Goal: Task Accomplishment & Management: Complete application form

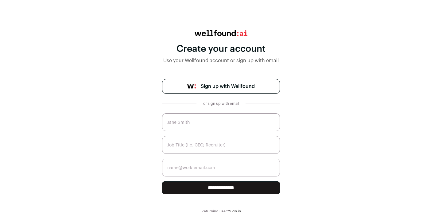
scroll to position [16, 0]
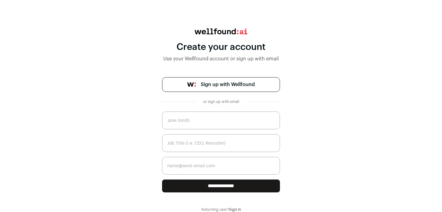
click at [200, 122] on input "text" at bounding box center [221, 121] width 118 height 18
type input "[PERSON_NAME]"
click at [197, 146] on input "text" at bounding box center [221, 143] width 118 height 18
click at [181, 143] on input "IT Rescruiter" at bounding box center [221, 143] width 118 height 18
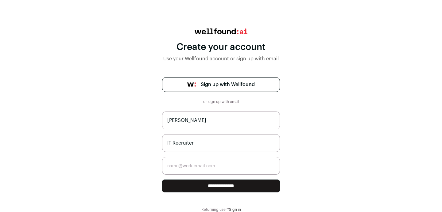
type input "IT Recruiter"
click at [156, 155] on div "**********" at bounding box center [221, 121] width 442 height 184
click at [180, 168] on input "email" at bounding box center [221, 166] width 118 height 18
type input "[PERSON_NAME][EMAIL_ADDRESS][DOMAIN_NAME]"
click at [197, 184] on input "**********" at bounding box center [221, 186] width 118 height 13
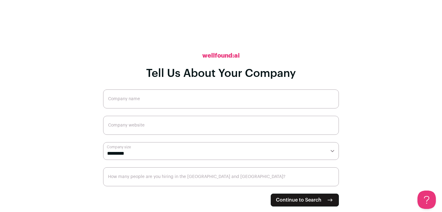
click at [182, 97] on input "Company name" at bounding box center [221, 99] width 236 height 19
type input "[DOMAIN_NAME]"
click at [171, 122] on input "Company website" at bounding box center [221, 125] width 236 height 19
paste input "[URL][DOMAIN_NAME]"
type input "https://lemon.io/"
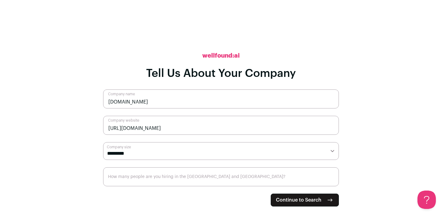
click at [85, 136] on main "**********" at bounding box center [221, 106] width 442 height 212
click at [133, 151] on select "**********" at bounding box center [221, 151] width 236 height 18
select select "**"
click at [103, 142] on select "**********" at bounding box center [221, 151] width 236 height 18
click at [307, 199] on span "Continue to Search" at bounding box center [298, 200] width 45 height 7
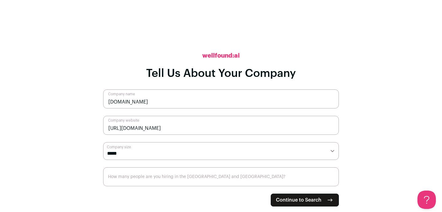
type input "1"
click at [287, 201] on span "Continue to Search" at bounding box center [298, 200] width 45 height 7
click at [205, 181] on input "How many people are you hiring in the US and Canada?" at bounding box center [221, 177] width 236 height 19
type input "1"
click at [295, 203] on span "Continue to Search" at bounding box center [298, 200] width 45 height 7
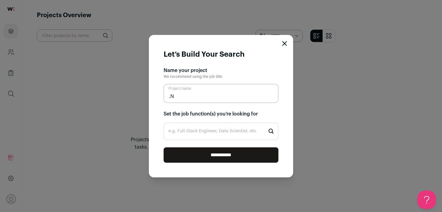
type input "."
drag, startPoint x: 217, startPoint y: 96, endPoint x: 157, endPoint y: 95, distance: 59.6
click at [157, 95] on form "**********" at bounding box center [221, 106] width 144 height 143
type input "Full-Stack Engineer"
click at [174, 130] on input "e.g. Full-Stack Engineer, Data Scientist, etc" at bounding box center [221, 131] width 115 height 17
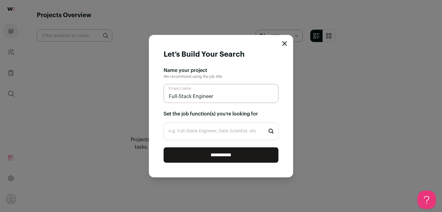
paste input "Full-Stack Engineer"
click at [218, 99] on input "Full-Stack Engineer" at bounding box center [221, 93] width 115 height 19
click at [206, 126] on input "Full-Stack Engineer" at bounding box center [221, 131] width 115 height 17
click at [209, 133] on input "Full-Stack Engineer" at bounding box center [221, 131] width 115 height 17
click at [218, 133] on input "Full-Stack Engineer" at bounding box center [221, 131] width 115 height 17
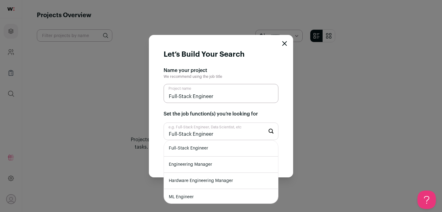
type input "Full-Stack Engineer"
click at [216, 149] on li "Full-Stack Engineer" at bounding box center [221, 149] width 114 height 16
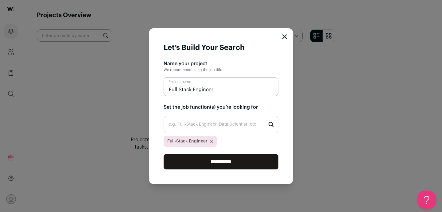
click at [207, 92] on input "Full-Stack Engineer" at bounding box center [221, 86] width 115 height 19
drag, startPoint x: 219, startPoint y: 89, endPoint x: 159, endPoint y: 89, distance: 60.5
click at [159, 89] on form "**********" at bounding box center [221, 106] width 144 height 156
type input "C"
type input ".NET project"
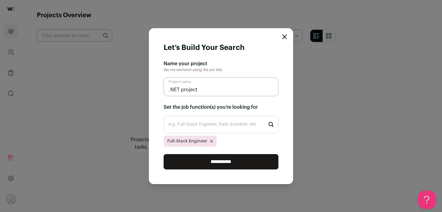
click at [252, 162] on input "**********" at bounding box center [221, 161] width 115 height 15
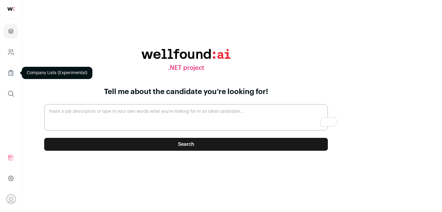
click at [9, 68] on link "Company Lists" at bounding box center [11, 73] width 14 height 15
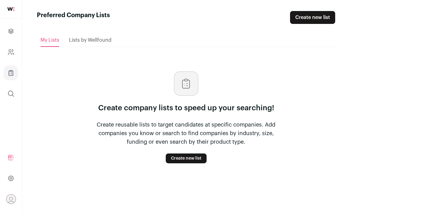
click at [91, 44] on div "Lists by Wellfound" at bounding box center [90, 40] width 42 height 12
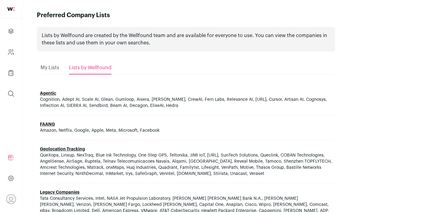
click at [53, 68] on span "My Lists" at bounding box center [50, 67] width 19 height 5
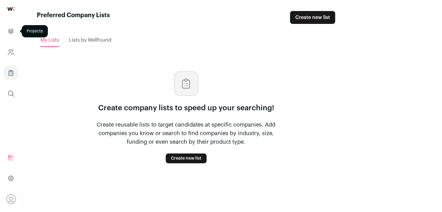
click at [9, 36] on link "Projects" at bounding box center [11, 31] width 14 height 15
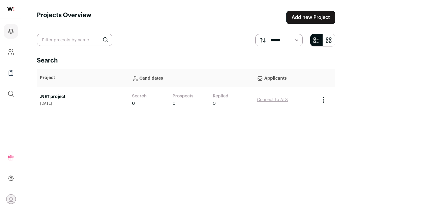
click at [147, 97] on link "Search" at bounding box center [139, 96] width 15 height 6
click at [193, 95] on link "Prospects" at bounding box center [182, 96] width 21 height 6
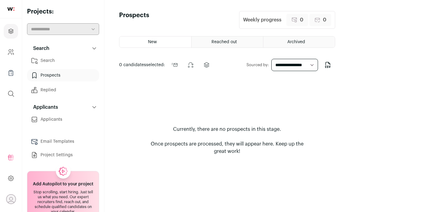
click at [237, 44] on span "Reached out" at bounding box center [223, 42] width 25 height 4
click at [191, 41] on div "New" at bounding box center [155, 42] width 72 height 11
click at [61, 58] on link "Search" at bounding box center [63, 61] width 72 height 12
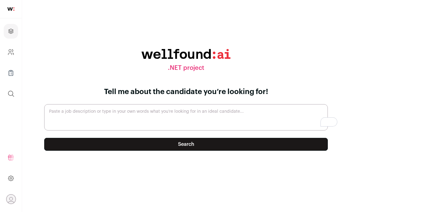
click at [215, 115] on textarea "Paste a job description or type in your own words what you’re looking for in an…" at bounding box center [186, 117] width 284 height 26
paste textarea "Your Mission: As a Full Stack Developer at the company, you’ll play a key role …"
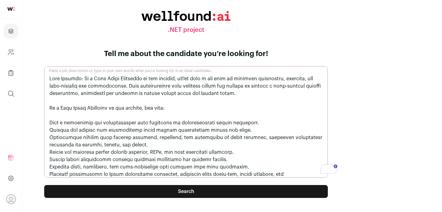
click at [87, 123] on textarea "Paste a job description or type in your own words what you’re looking for in an…" at bounding box center [186, 122] width 284 height 112
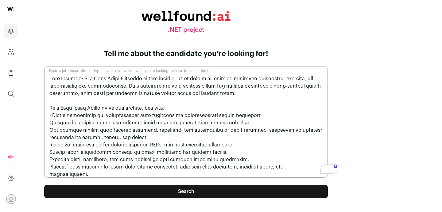
click at [89, 123] on textarea "Paste a job description or type in your own words what you’re looking for in an…" at bounding box center [186, 122] width 284 height 112
click at [89, 122] on textarea "Paste a job description or type in your own words what you’re looking for in an…" at bounding box center [186, 122] width 284 height 112
click at [87, 130] on textarea "Paste a job description or type in your own words what you’re looking for in an…" at bounding box center [186, 122] width 284 height 112
click at [89, 144] on textarea "Paste a job description or type in your own words what you’re looking for in an…" at bounding box center [186, 122] width 284 height 112
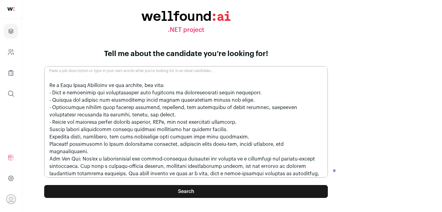
click at [87, 129] on textarea "Paste a job description or type in your own words what you’re looking for in an…" at bounding box center [186, 122] width 284 height 112
click at [87, 137] on textarea "Paste a job description or type in your own words what you’re looking for in an…" at bounding box center [186, 122] width 284 height 112
click at [87, 146] on textarea "Paste a job description or type in your own words what you’re looking for in an…" at bounding box center [186, 122] width 284 height 112
click at [88, 148] on textarea "Paste a job description or type in your own words what you’re looking for in an…" at bounding box center [186, 122] width 284 height 112
click at [88, 150] on textarea "Paste a job description or type in your own words what you’re looking for in an…" at bounding box center [186, 122] width 284 height 112
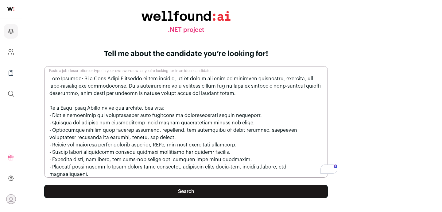
click at [88, 107] on textarea "Paste a job description or type in your own words what you’re looking for in an…" at bounding box center [186, 122] width 284 height 112
click at [234, 105] on textarea "Paste a job description or type in your own words what you’re looking for in an…" at bounding box center [186, 122] width 284 height 112
click at [88, 78] on textarea "Paste a job description or type in your own words what you’re looking for in an…" at bounding box center [186, 122] width 284 height 112
click at [120, 78] on textarea "Paste a job description or type in your own words what you’re looking for in an…" at bounding box center [186, 122] width 284 height 112
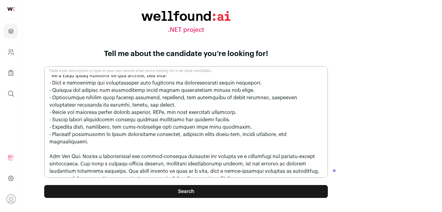
click at [90, 149] on textarea "Paste a job description or type in your own words what you’re looking for in an…" at bounding box center [186, 122] width 284 height 112
click at [88, 149] on textarea "Paste a job description or type in your own words what you’re looking for in an…" at bounding box center [186, 122] width 284 height 112
click at [119, 149] on textarea "Paste a job description or type in your own words what you’re looking for in an…" at bounding box center [186, 122] width 284 height 112
click at [120, 149] on textarea "Paste a job description or type in your own words what you’re looking for in an…" at bounding box center [186, 122] width 284 height 112
click at [247, 176] on textarea "Paste a job description or type in your own words what you’re looking for in an…" at bounding box center [186, 122] width 284 height 112
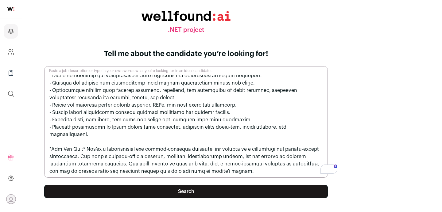
paste textarea "Key Requirements: Bachelor’s degree in Computer Science, Software Engineering, …"
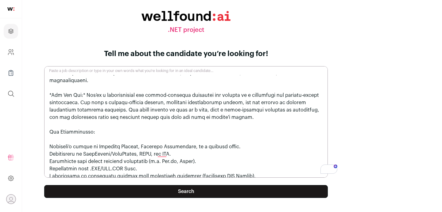
click at [85, 140] on textarea "Paste a job description or type in your own words what you’re looking for in an…" at bounding box center [186, 122] width 284 height 112
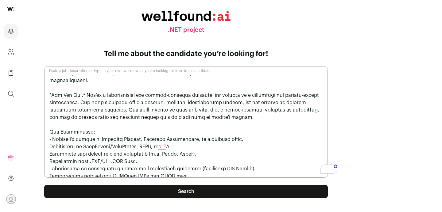
click at [86, 137] on textarea "Paste a job description or type in your own words what you’re looking for in an…" at bounding box center [186, 122] width 284 height 112
click at [88, 146] on textarea "Paste a job description or type in your own words what you’re looking for in an…" at bounding box center [186, 122] width 284 height 112
click at [87, 155] on textarea "Paste a job description or type in your own words what you’re looking for in an…" at bounding box center [186, 122] width 284 height 112
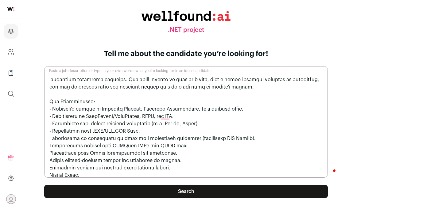
click at [88, 133] on textarea "Paste a job description or type in your own words what you’re looking for in an…" at bounding box center [186, 122] width 284 height 112
click at [88, 141] on textarea "Paste a job description or type in your own words what you’re looking for in an…" at bounding box center [186, 122] width 284 height 112
click at [87, 148] on textarea "Paste a job description or type in your own words what you’re looking for in an…" at bounding box center [186, 122] width 284 height 112
click at [89, 155] on textarea "Paste a job description or type in your own words what you’re looking for in an…" at bounding box center [186, 122] width 284 height 112
click at [87, 163] on textarea "Paste a job description or type in your own words what you’re looking for in an…" at bounding box center [186, 122] width 284 height 112
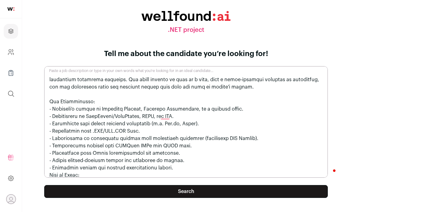
click at [87, 172] on textarea "Paste a job description or type in your own words what you’re looking for in an…" at bounding box center [186, 122] width 284 height 112
click at [85, 94] on textarea "Paste a job description or type in your own words what you’re looking for in an…" at bounding box center [186, 122] width 284 height 112
click at [141, 93] on textarea "Paste a job description or type in your own words what you’re looking for in an…" at bounding box center [186, 122] width 284 height 112
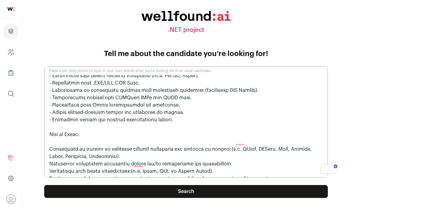
click at [91, 122] on textarea "Paste a job description or type in your own words what you’re looking for in an…" at bounding box center [186, 122] width 284 height 112
click at [89, 125] on textarea "Paste a job description or type in your own words what you’re looking for in an…" at bounding box center [186, 122] width 284 height 112
click at [152, 124] on textarea "Paste a job description or type in your own words what you’re looking for in an…" at bounding box center [186, 122] width 284 height 112
click at [113, 136] on textarea "Paste a job description or type in your own words what you’re looking for in an…" at bounding box center [186, 122] width 284 height 112
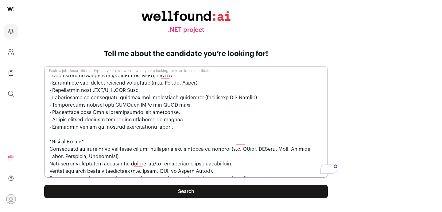
click at [87, 141] on textarea "Paste a job description or type in your own words what you’re looking for in an…" at bounding box center [186, 122] width 284 height 112
click at [87, 155] on textarea "Paste a job description or type in your own words what you’re looking for in an…" at bounding box center [186, 122] width 284 height 112
click at [88, 164] on textarea "Paste a job description or type in your own words what you’re looking for in an…" at bounding box center [186, 122] width 284 height 112
click at [89, 170] on textarea "Paste a job description or type in your own words what you’re looking for in an…" at bounding box center [186, 122] width 284 height 112
click at [88, 171] on textarea "Paste a job description or type in your own words what you’re looking for in an…" at bounding box center [186, 122] width 284 height 112
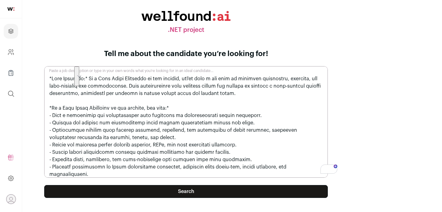
drag, startPoint x: 241, startPoint y: 96, endPoint x: 81, endPoint y: 76, distance: 161.6
click at [81, 76] on main ".NET project Tell me about the candidate you’re looking for! Paste a job descri…" at bounding box center [186, 111] width 328 height 222
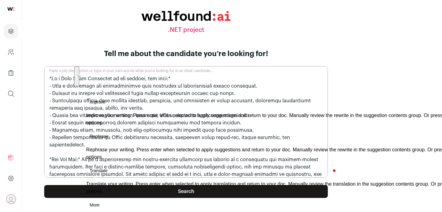
click at [88, 93] on textarea "Paste a job description or type in your own words what you’re looking for in an…" at bounding box center [186, 122] width 284 height 112
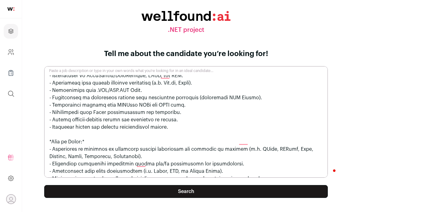
type textarea "*As a Full Stack Developer at the company, you will:* - Join a passionate and c…"
click at [231, 196] on button "Search" at bounding box center [186, 191] width 284 height 13
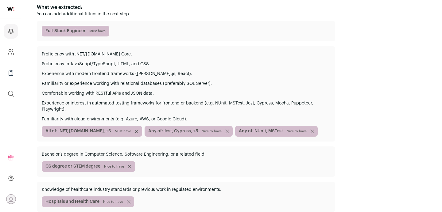
scroll to position [78, 0]
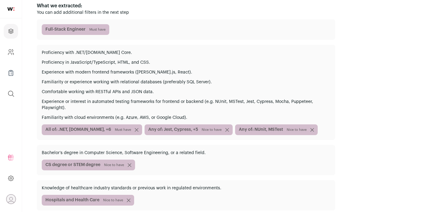
click at [222, 128] on span "Nice to have" at bounding box center [212, 130] width 20 height 5
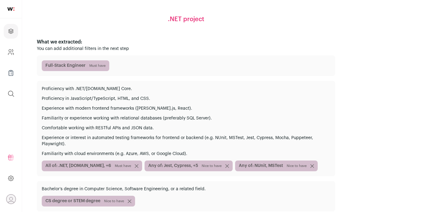
scroll to position [114, 0]
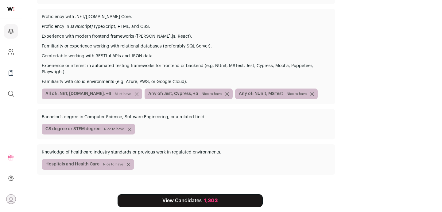
click at [237, 195] on link "View Candidates 1,303" at bounding box center [190, 201] width 145 height 13
